Goal: Transaction & Acquisition: Purchase product/service

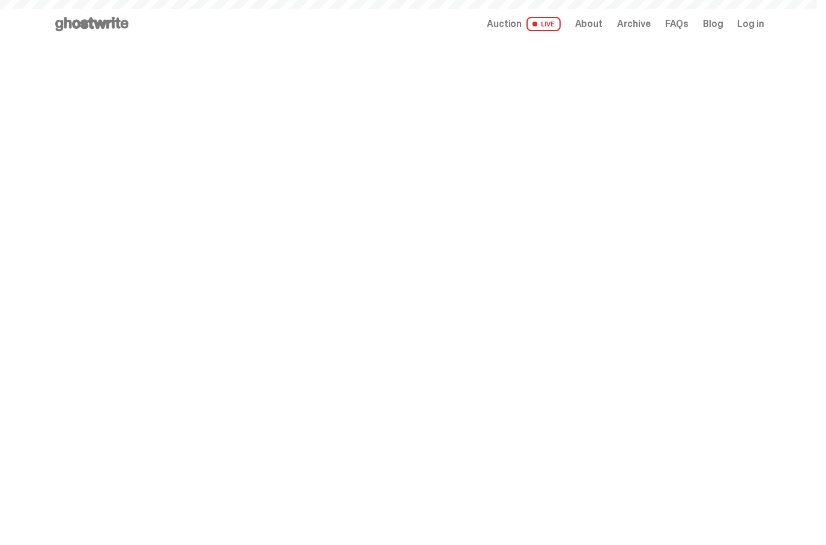
click at [522, 27] on span "Auction" at bounding box center [504, 24] width 35 height 10
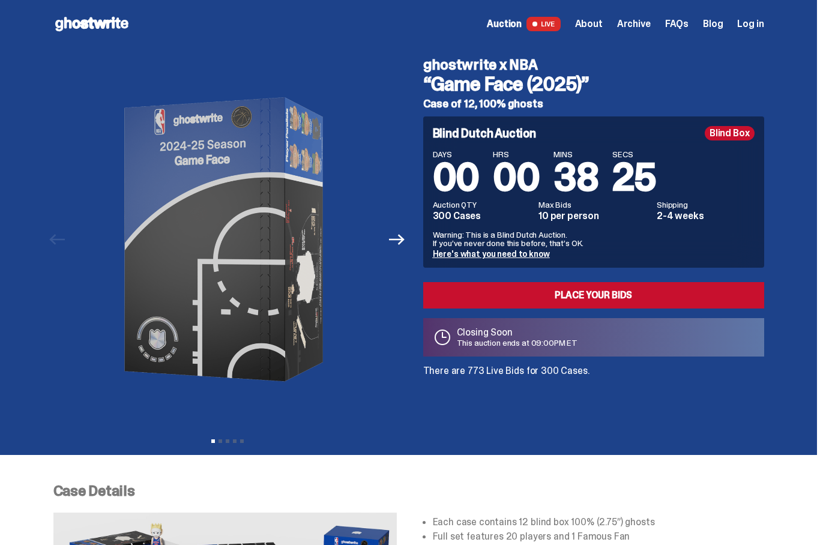
click at [762, 19] on span "Log in" at bounding box center [750, 24] width 26 height 10
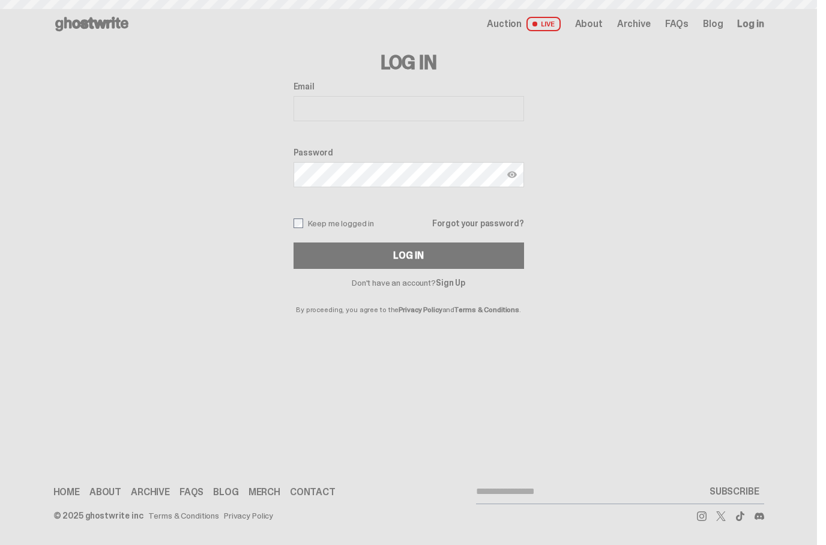
click at [760, 25] on span "Log in" at bounding box center [750, 24] width 26 height 10
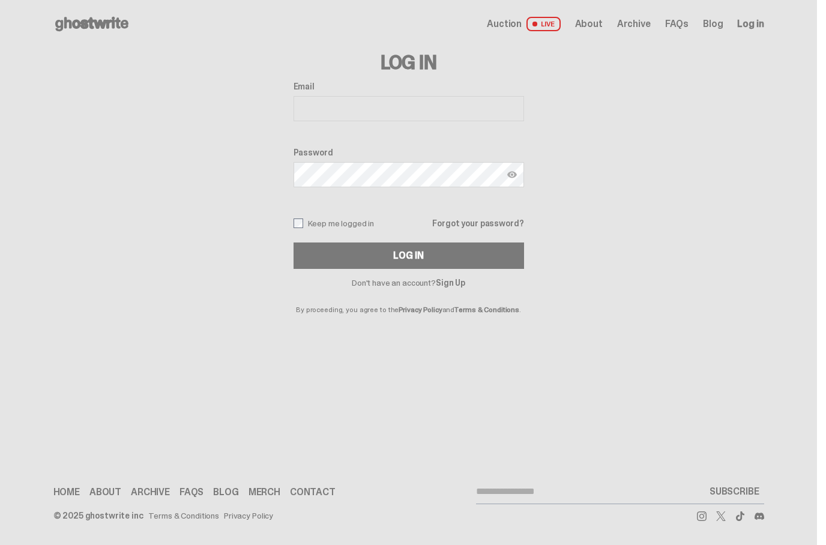
type input "**********"
click at [492, 260] on button "Log In" at bounding box center [408, 255] width 230 height 26
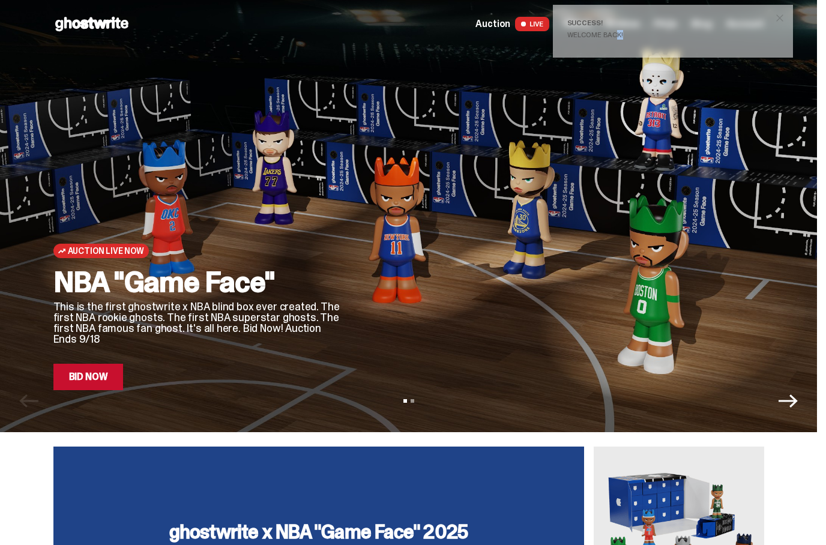
drag, startPoint x: 714, startPoint y: 35, endPoint x: 825, endPoint y: 43, distance: 112.0
click at [674, 139] on div at bounding box center [562, 239] width 403 height 302
click at [748, 80] on div "Auction Live Now NBA "Game Face" This is the first ghostwrite x NBA blind box e…" at bounding box center [409, 219] width 768 height 342
click at [786, 21] on span "close" at bounding box center [780, 18] width 12 height 12
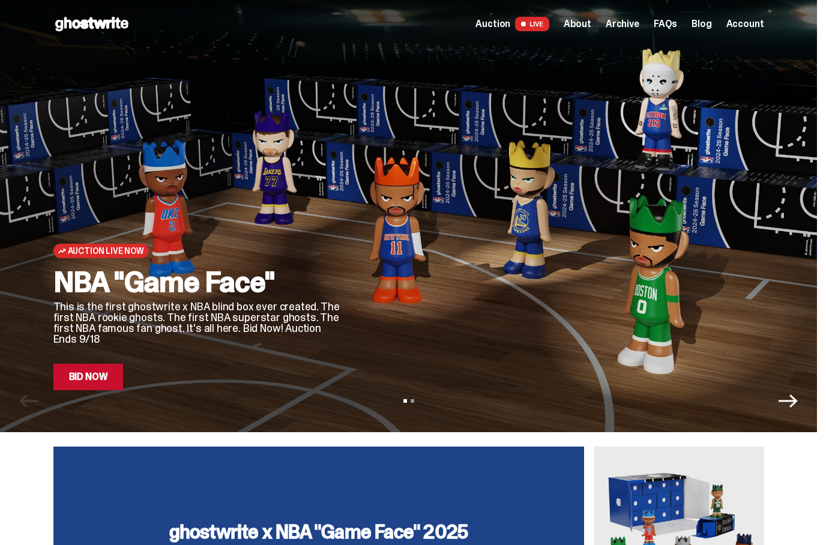
click at [103, 372] on link "Bid Now" at bounding box center [88, 377] width 70 height 26
